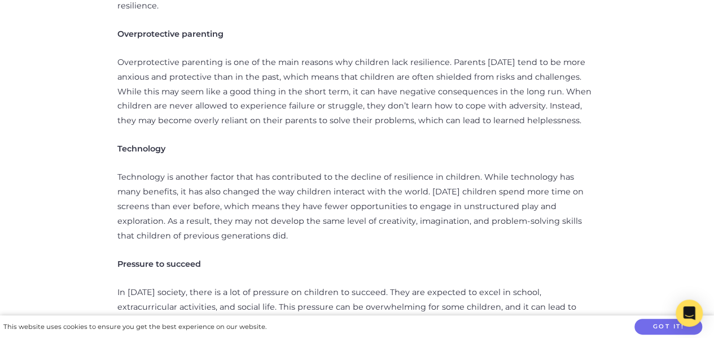
scroll to position [611, 0]
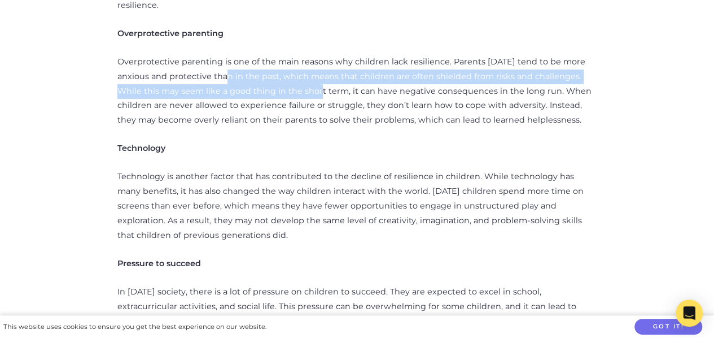
drag, startPoint x: 230, startPoint y: 56, endPoint x: 322, endPoint y: 81, distance: 94.8
click at [322, 81] on p "Overprotective parenting is one of the main reasons why children lack resilienc…" at bounding box center [357, 91] width 480 height 73
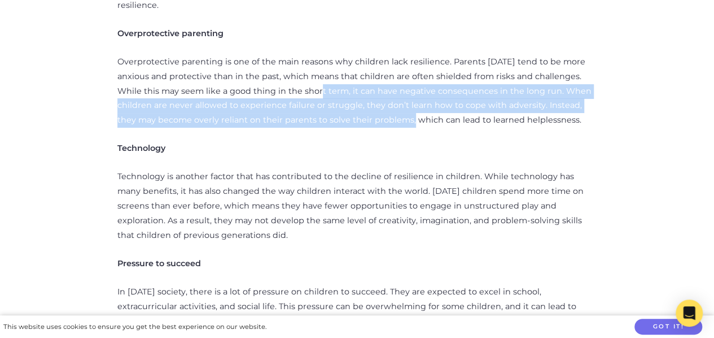
drag, startPoint x: 322, startPoint y: 81, endPoint x: 389, endPoint y: 102, distance: 71.0
click at [389, 102] on p "Overprotective parenting is one of the main reasons why children lack resilienc…" at bounding box center [357, 91] width 480 height 73
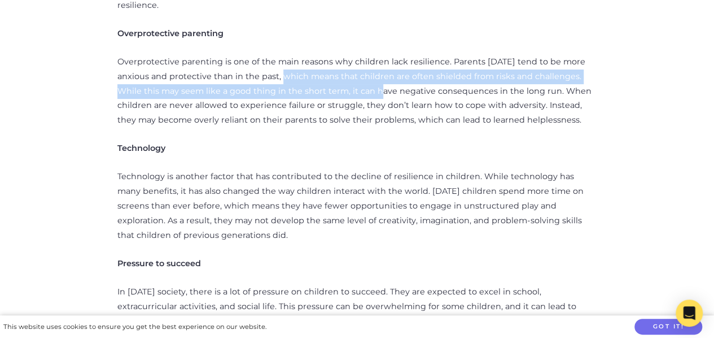
drag, startPoint x: 286, startPoint y: 60, endPoint x: 392, endPoint y: 84, distance: 109.2
click at [392, 84] on p "Overprotective parenting is one of the main reasons why children lack resilienc…" at bounding box center [357, 91] width 480 height 73
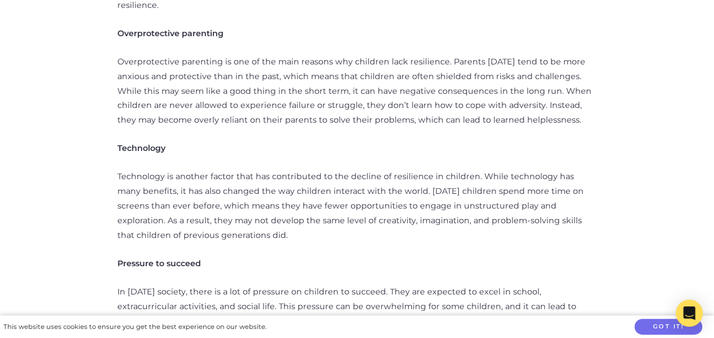
drag, startPoint x: 289, startPoint y: 89, endPoint x: 327, endPoint y: 93, distance: 38.6
click at [327, 93] on p "Overprotective parenting is one of the main reasons why children lack resilienc…" at bounding box center [357, 91] width 480 height 73
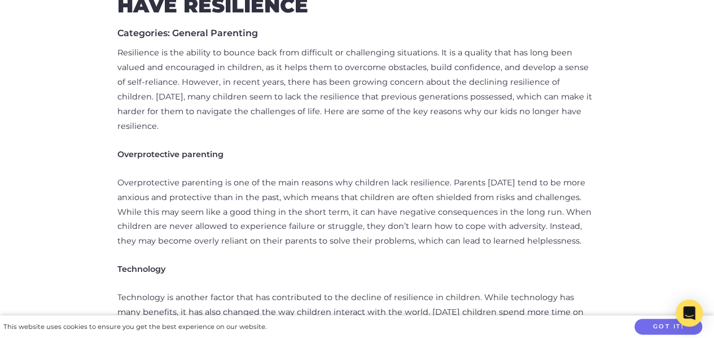
scroll to position [484, 0]
